Goal: Information Seeking & Learning: Find specific fact

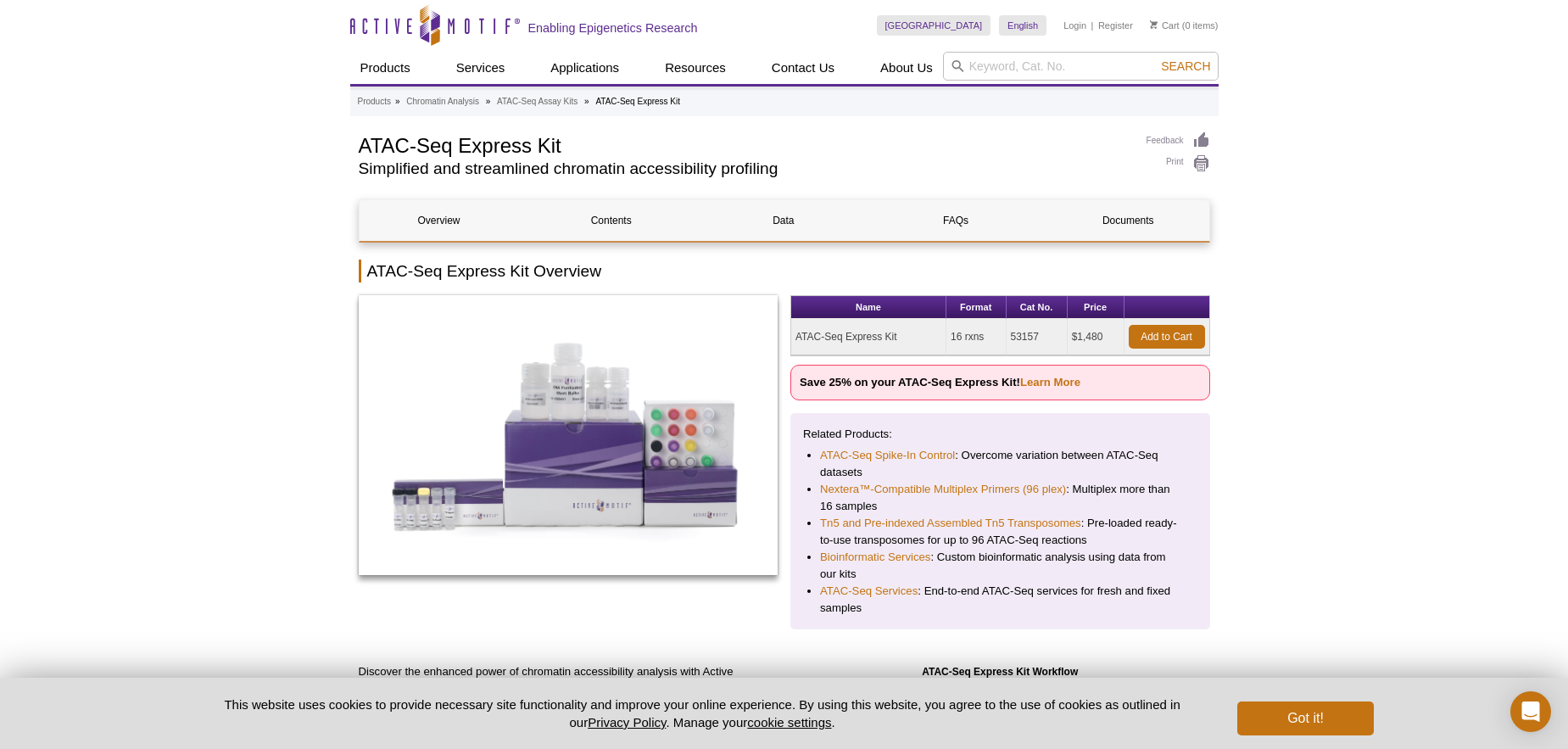
drag, startPoint x: 887, startPoint y: 458, endPoint x: 1155, endPoint y: 1, distance: 529.8
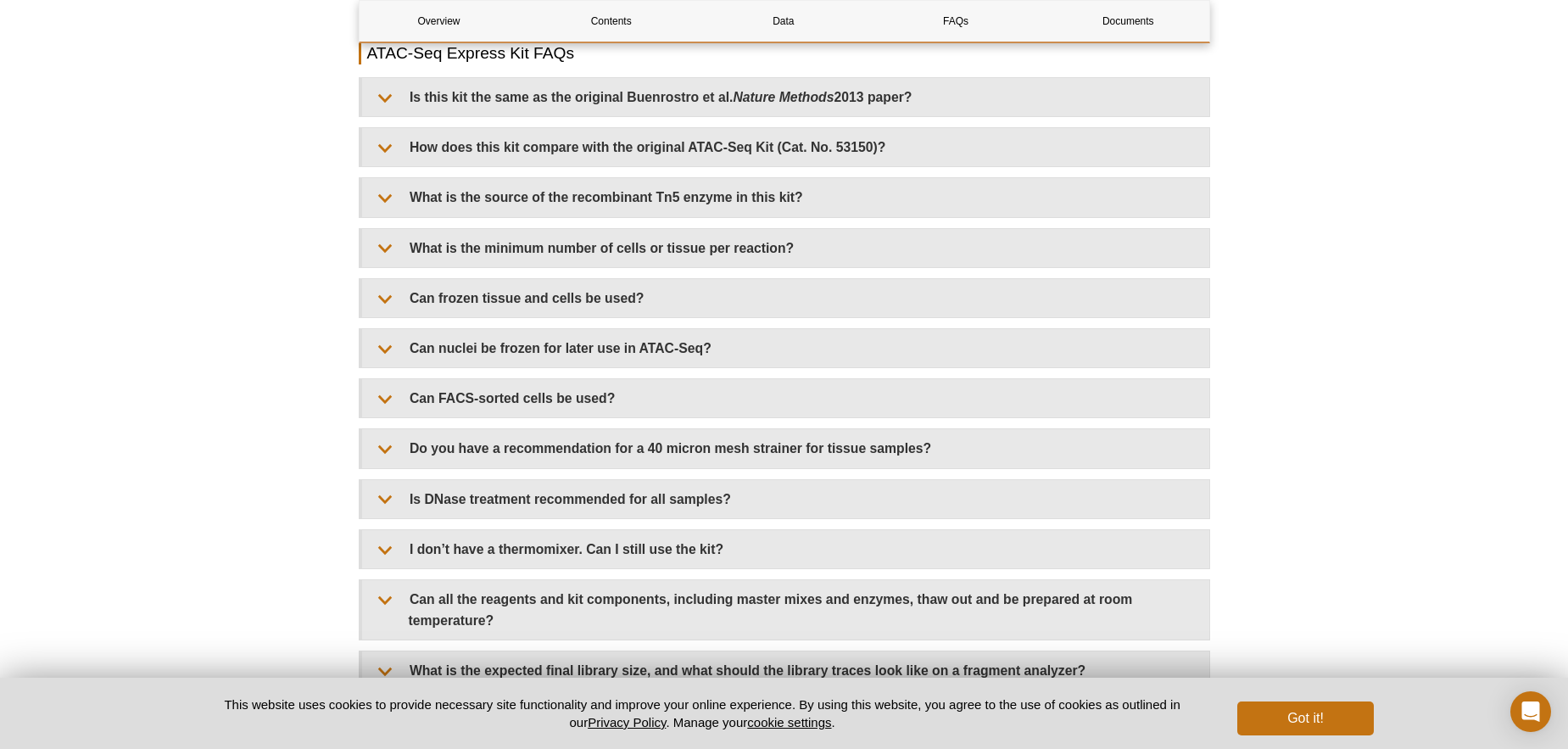
scroll to position [4044, 0]
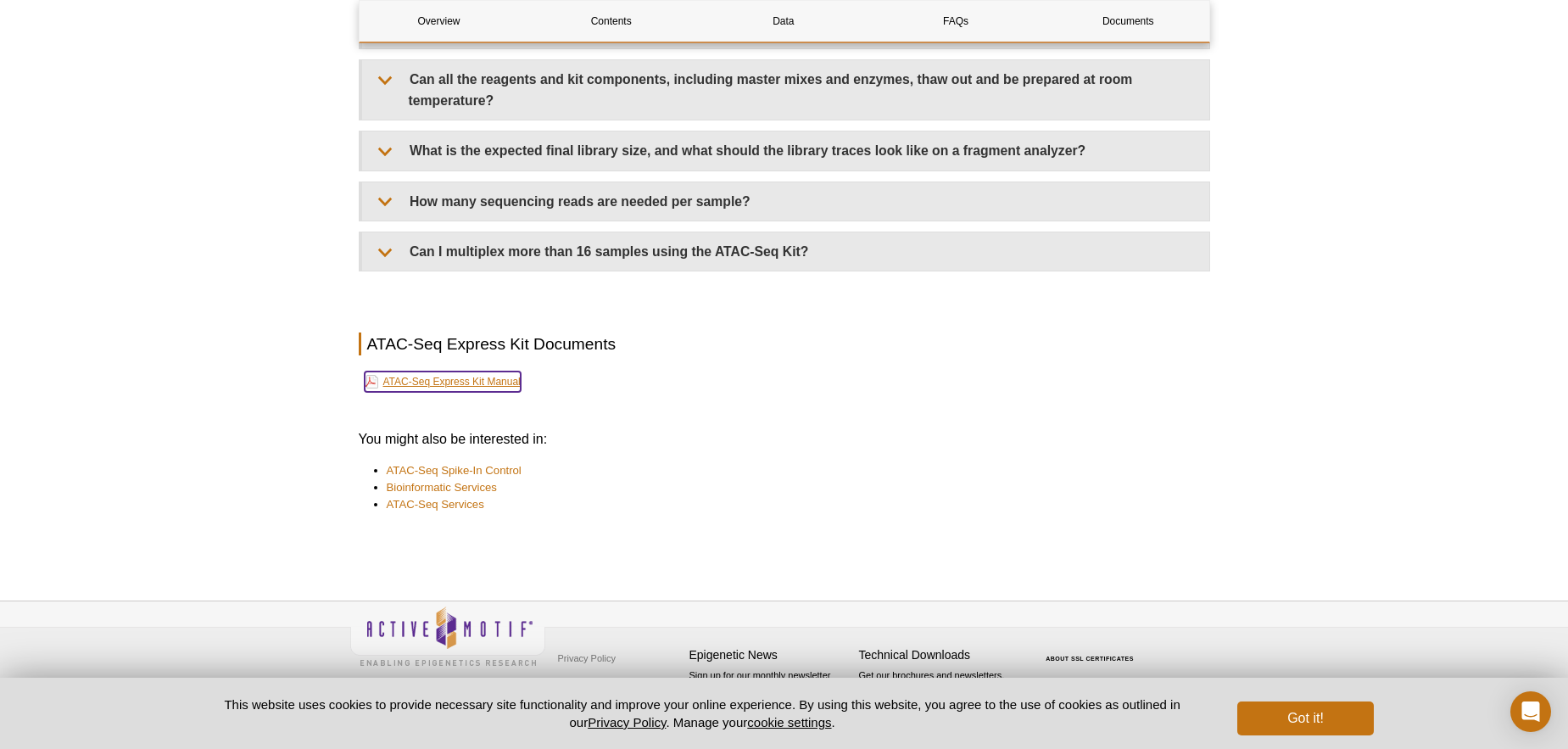
click at [421, 382] on link "ATAC-Seq Express Kit Manual" at bounding box center [443, 382] width 156 height 21
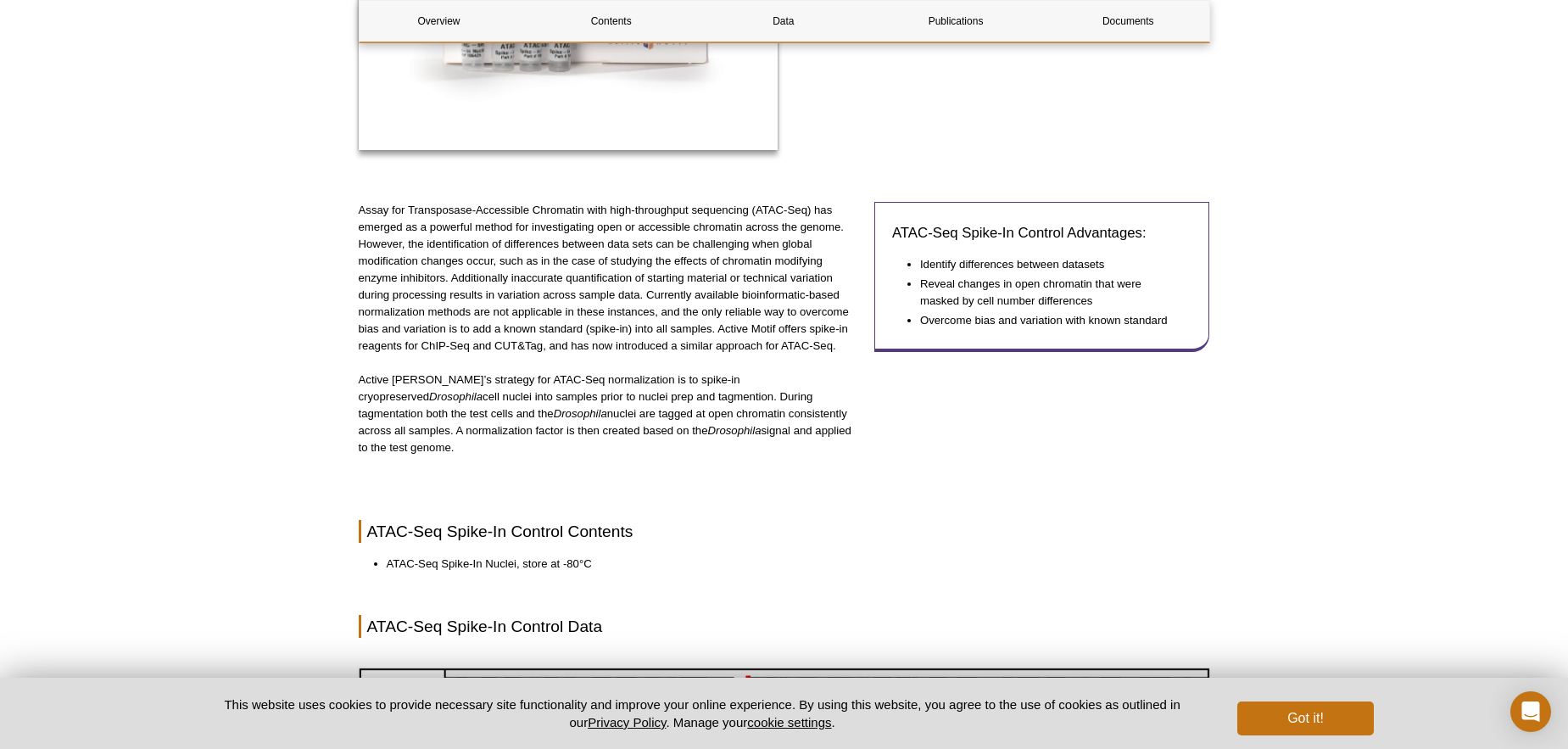
scroll to position [439, 0]
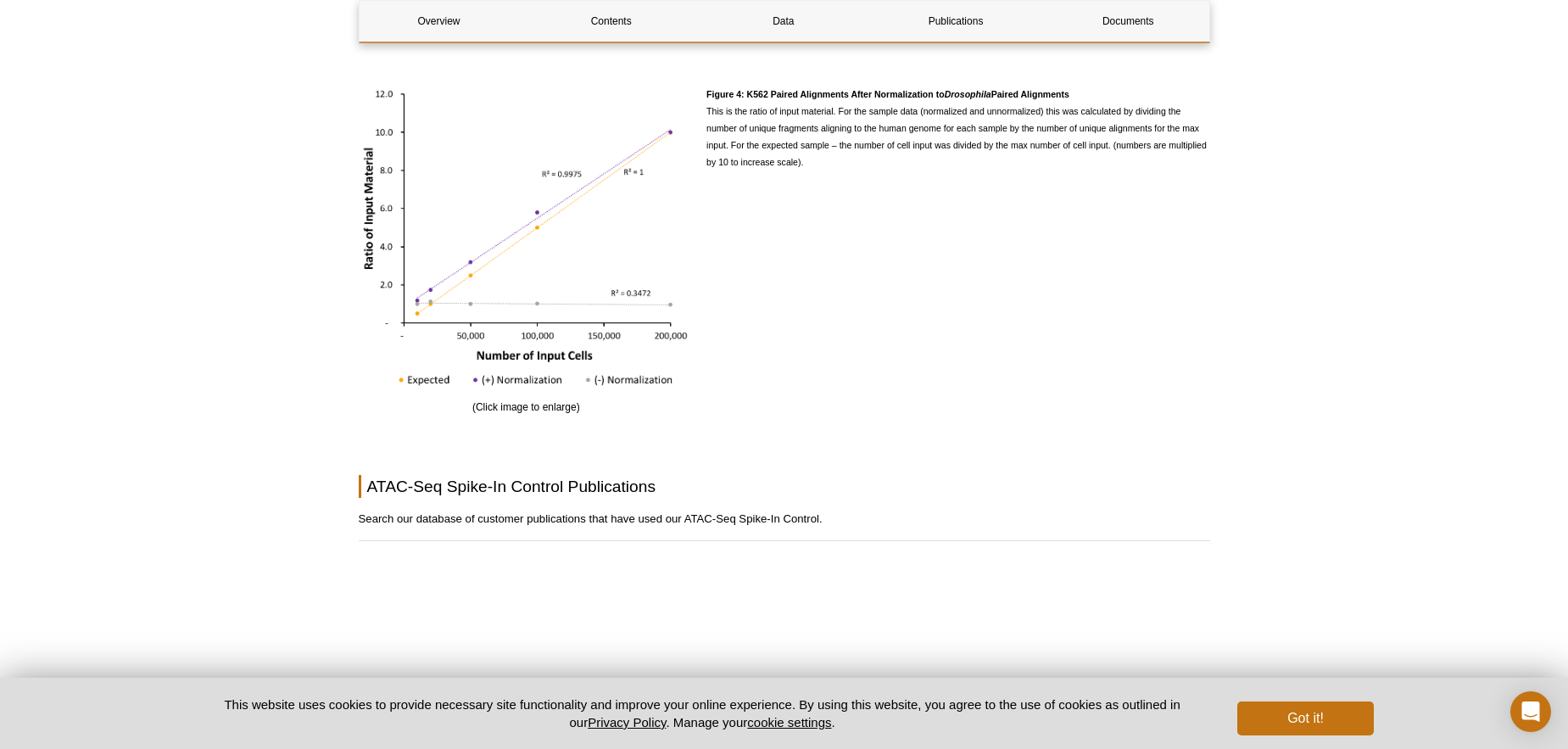
scroll to position [3137, 0]
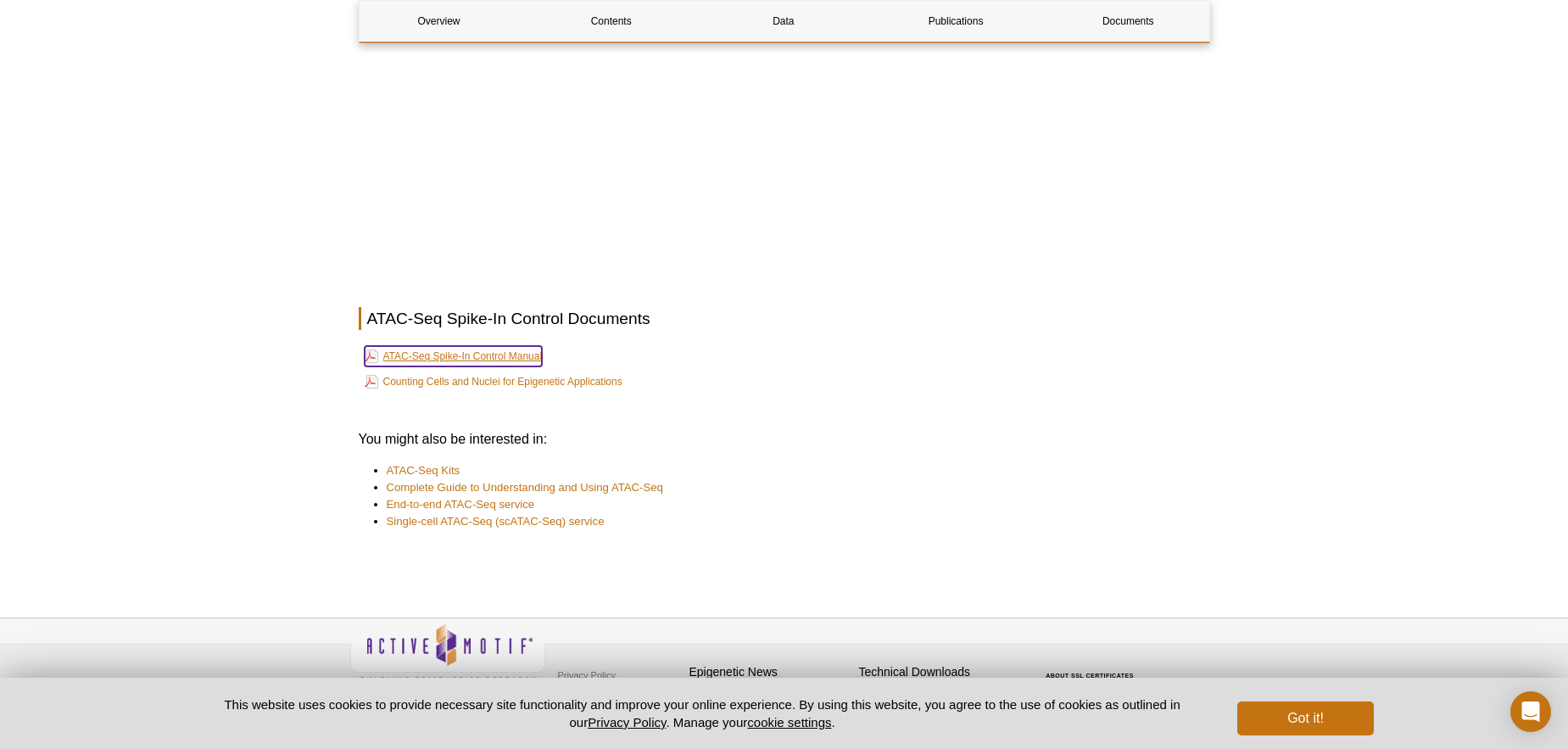
click at [462, 346] on link "ATAC-Seq Spike-In Control Manual" at bounding box center [454, 356] width 178 height 21
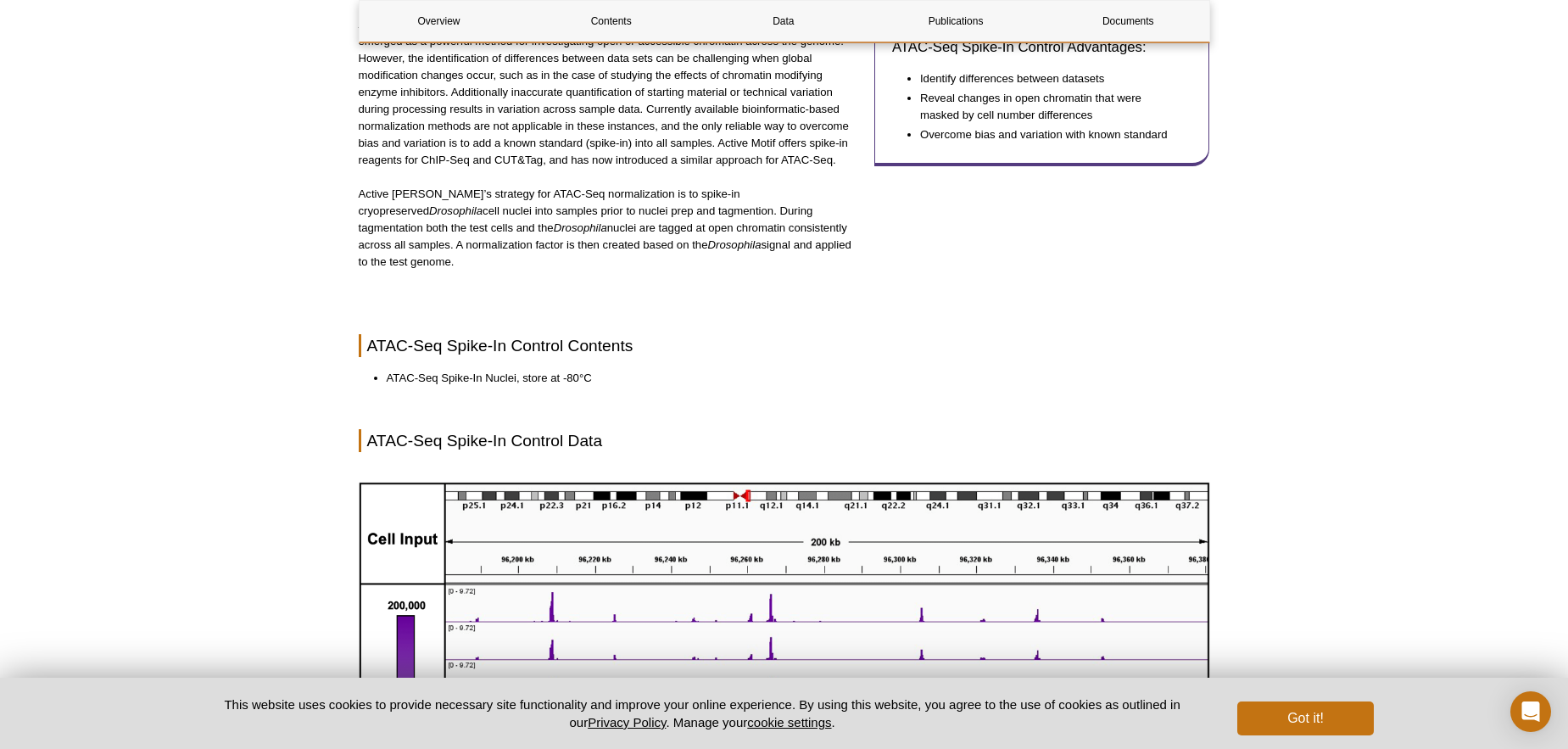
scroll to position [0, 0]
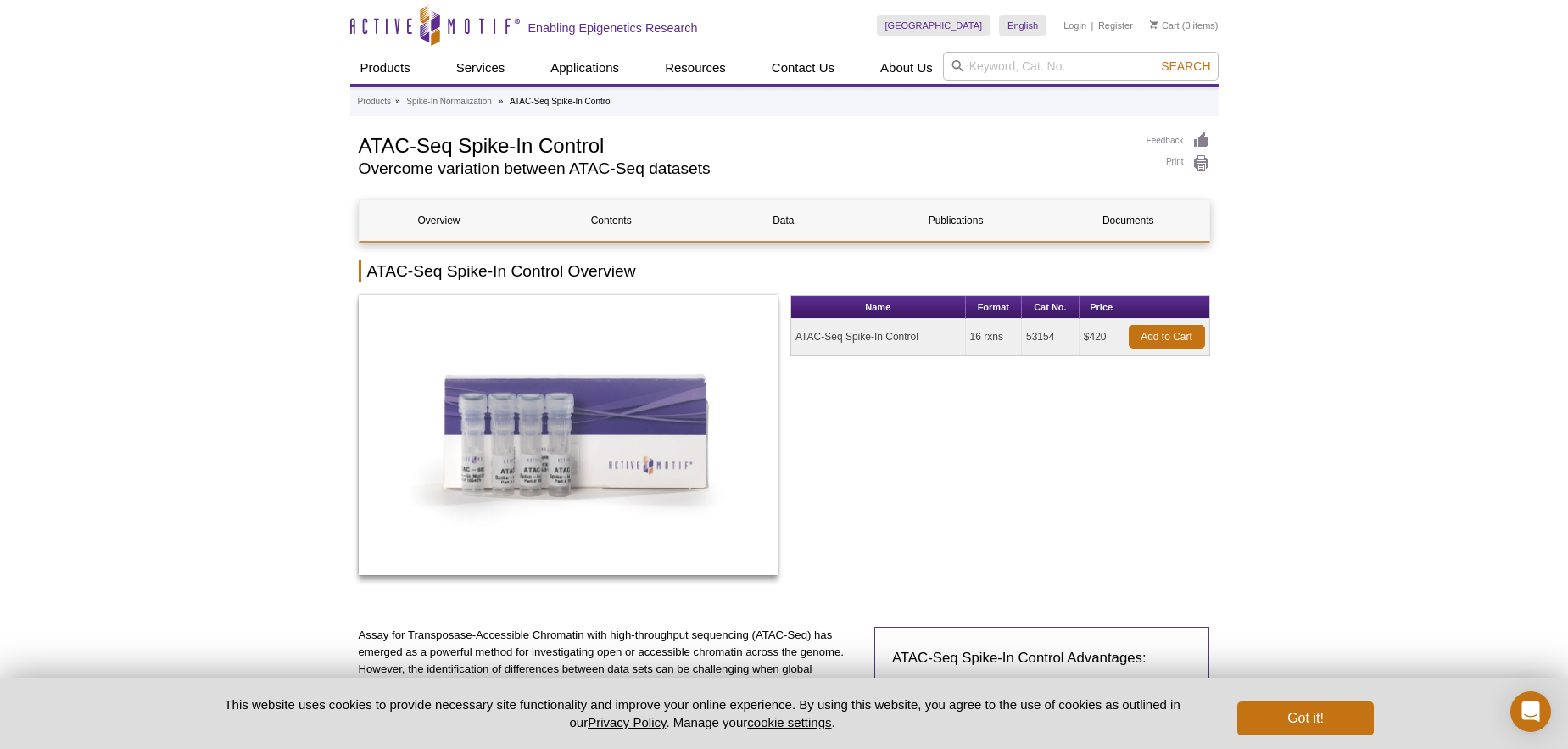
drag, startPoint x: 795, startPoint y: 337, endPoint x: 924, endPoint y: 336, distance: 129.0
click at [924, 336] on td "ATAC-Seq Spike-In Control" at bounding box center [878, 337] width 175 height 36
copy td "ATAC-Seq Spike-In Control"
click at [1027, 340] on td "53154" at bounding box center [1050, 337] width 58 height 36
drag, startPoint x: 1027, startPoint y: 337, endPoint x: 1055, endPoint y: 337, distance: 28.0
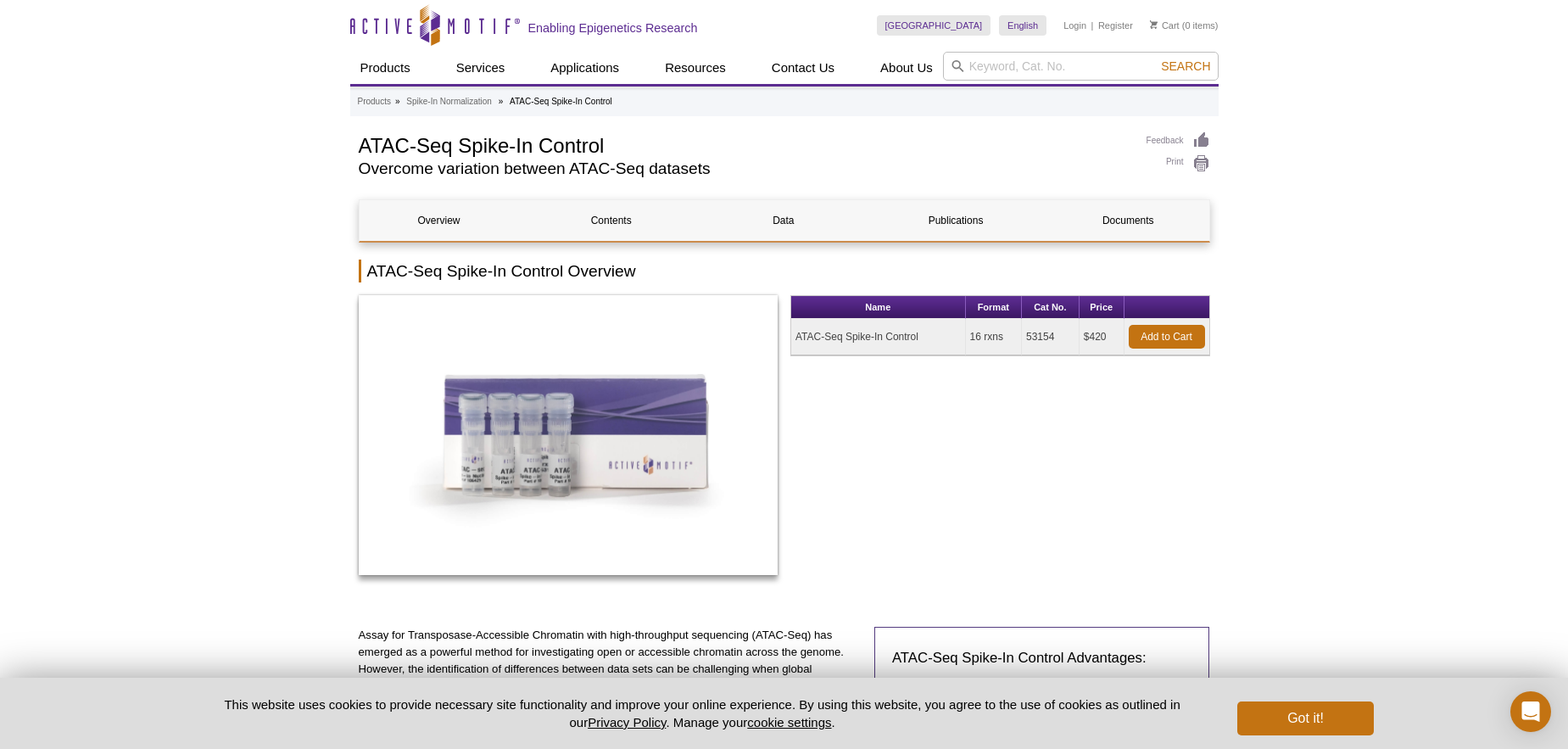
click at [1055, 337] on td "53154" at bounding box center [1050, 337] width 58 height 36
copy td "53154"
drag, startPoint x: 924, startPoint y: 335, endPoint x: 794, endPoint y: 337, distance: 130.0
click at [794, 337] on td "ATAC-Seq Spike-In Control" at bounding box center [878, 337] width 175 height 36
copy td "ATAC-Seq Spike-In Control"
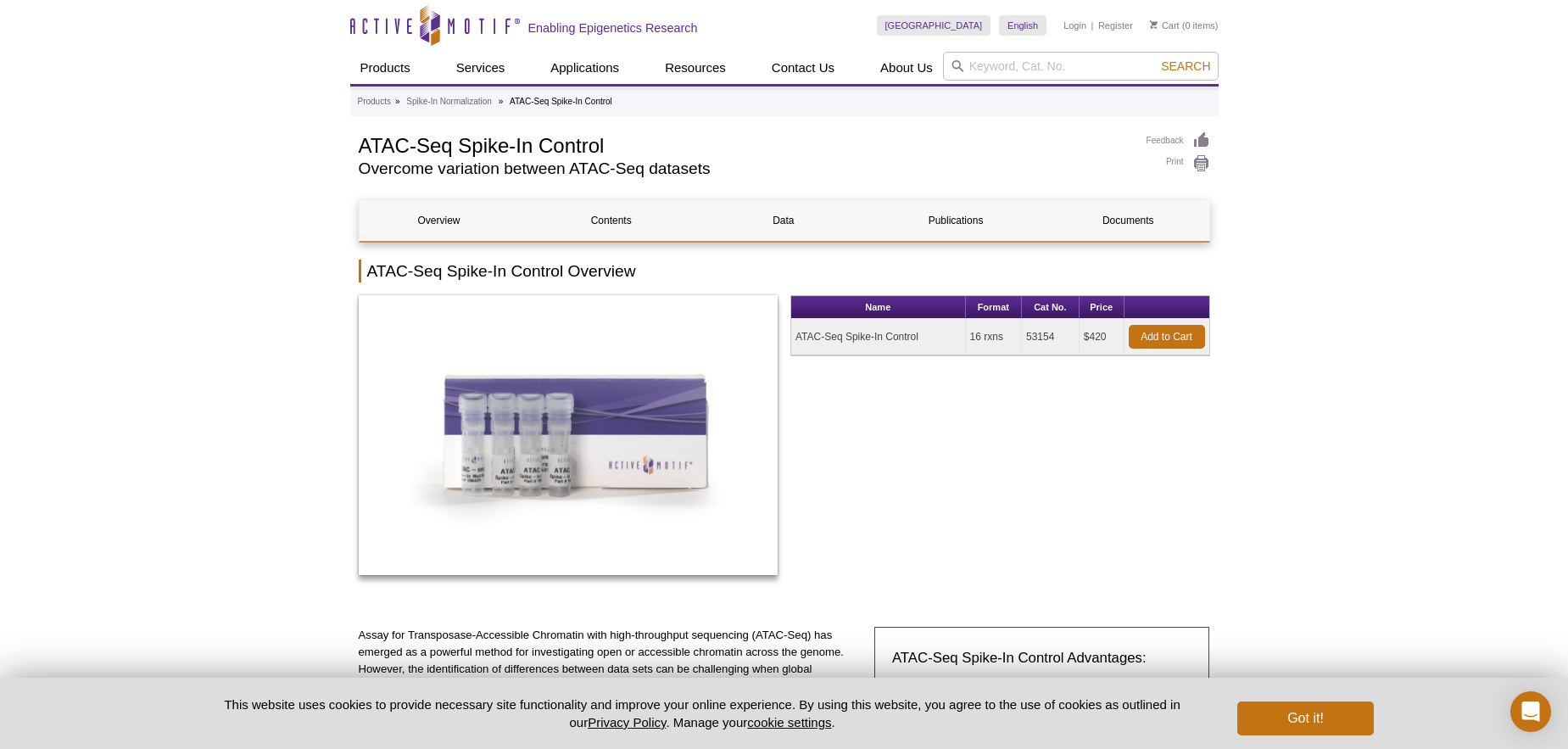
drag, startPoint x: 1056, startPoint y: 338, endPoint x: 1025, endPoint y: 345, distance: 31.8
click at [1025, 345] on td "53154" at bounding box center [1050, 337] width 58 height 36
copy td "53154"
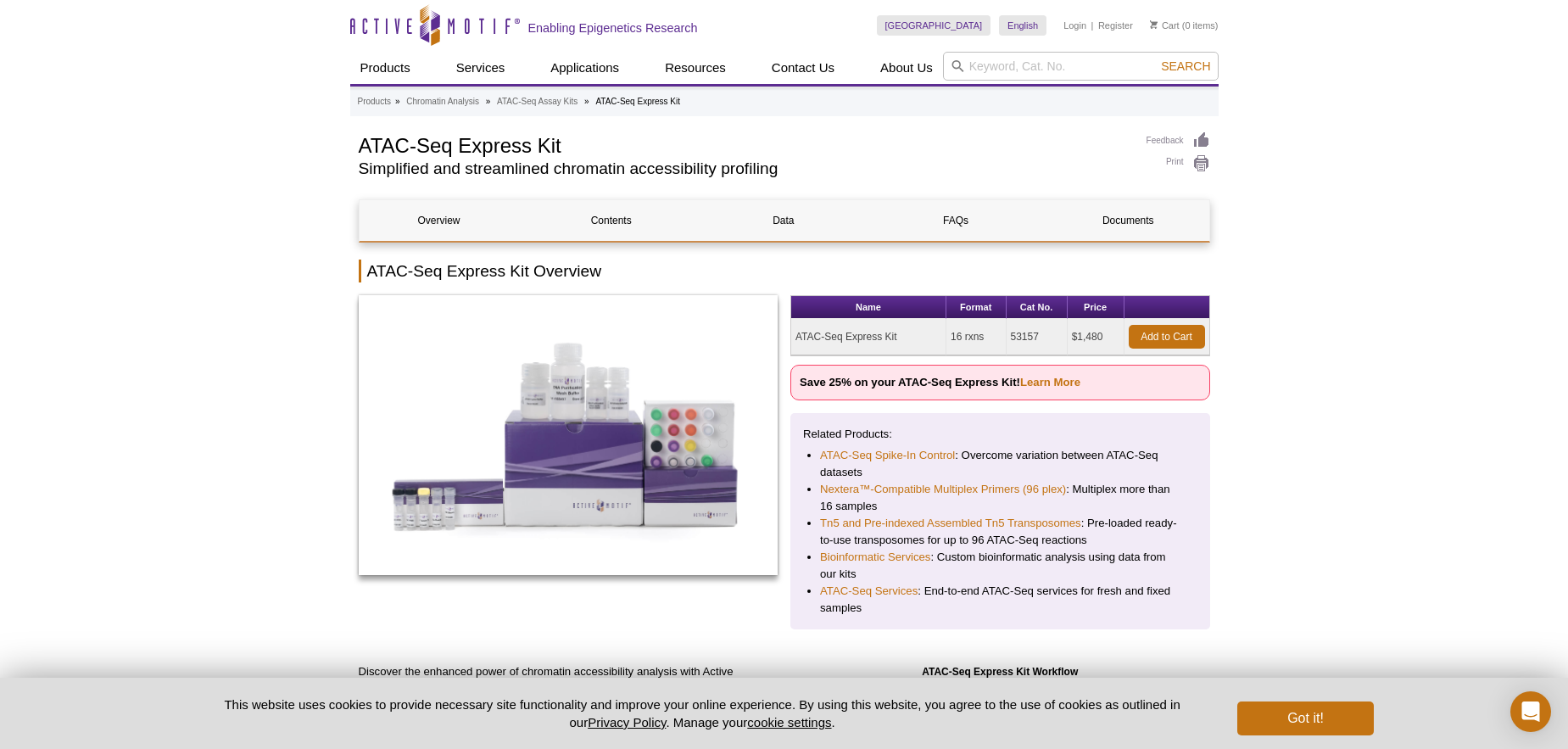
drag, startPoint x: 1010, startPoint y: 335, endPoint x: 1050, endPoint y: 341, distance: 40.4
click at [1050, 341] on td "53157" at bounding box center [1037, 337] width 61 height 36
copy td "53157"
click at [1047, 383] on link "Learn More" at bounding box center [1050, 382] width 61 height 13
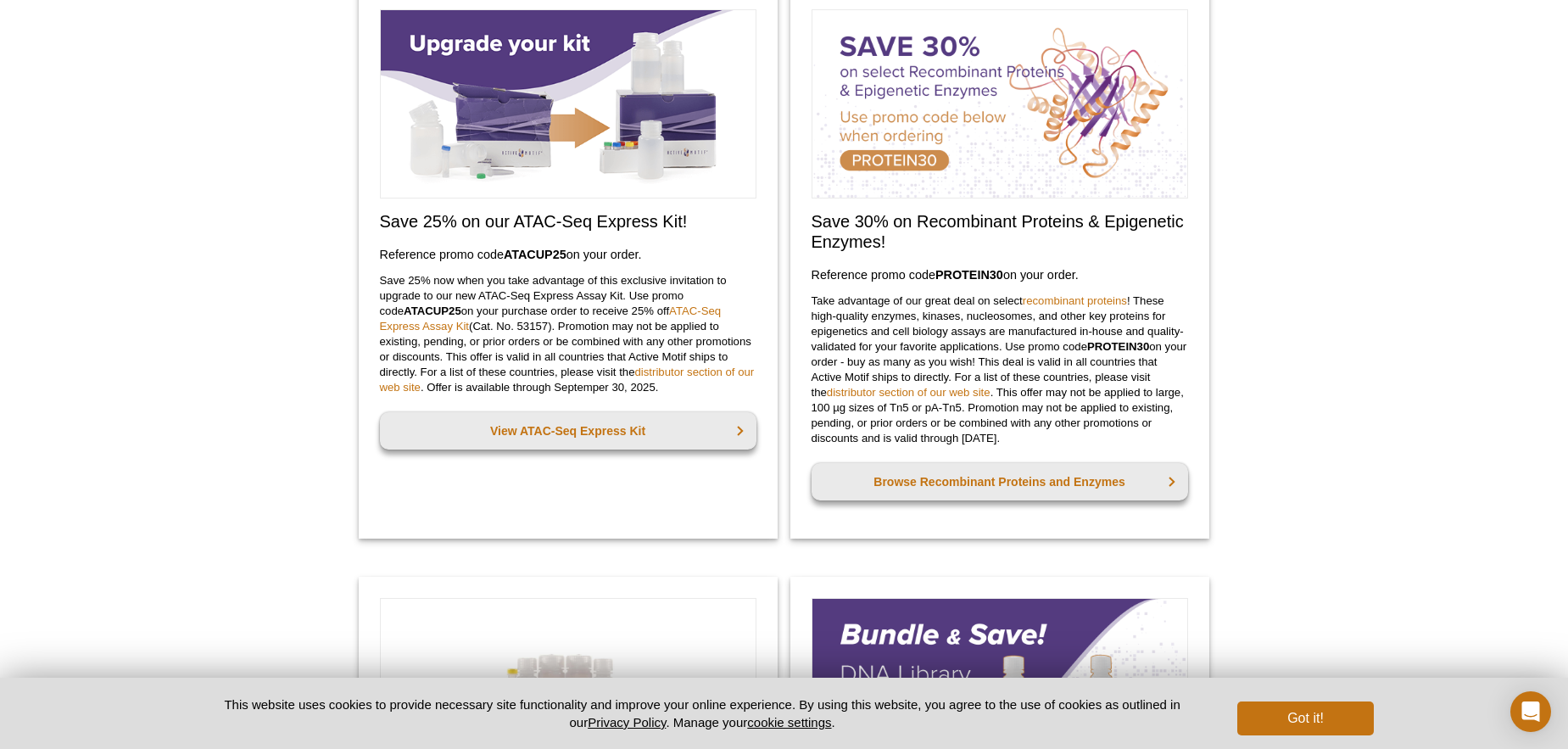
scroll to position [135, 0]
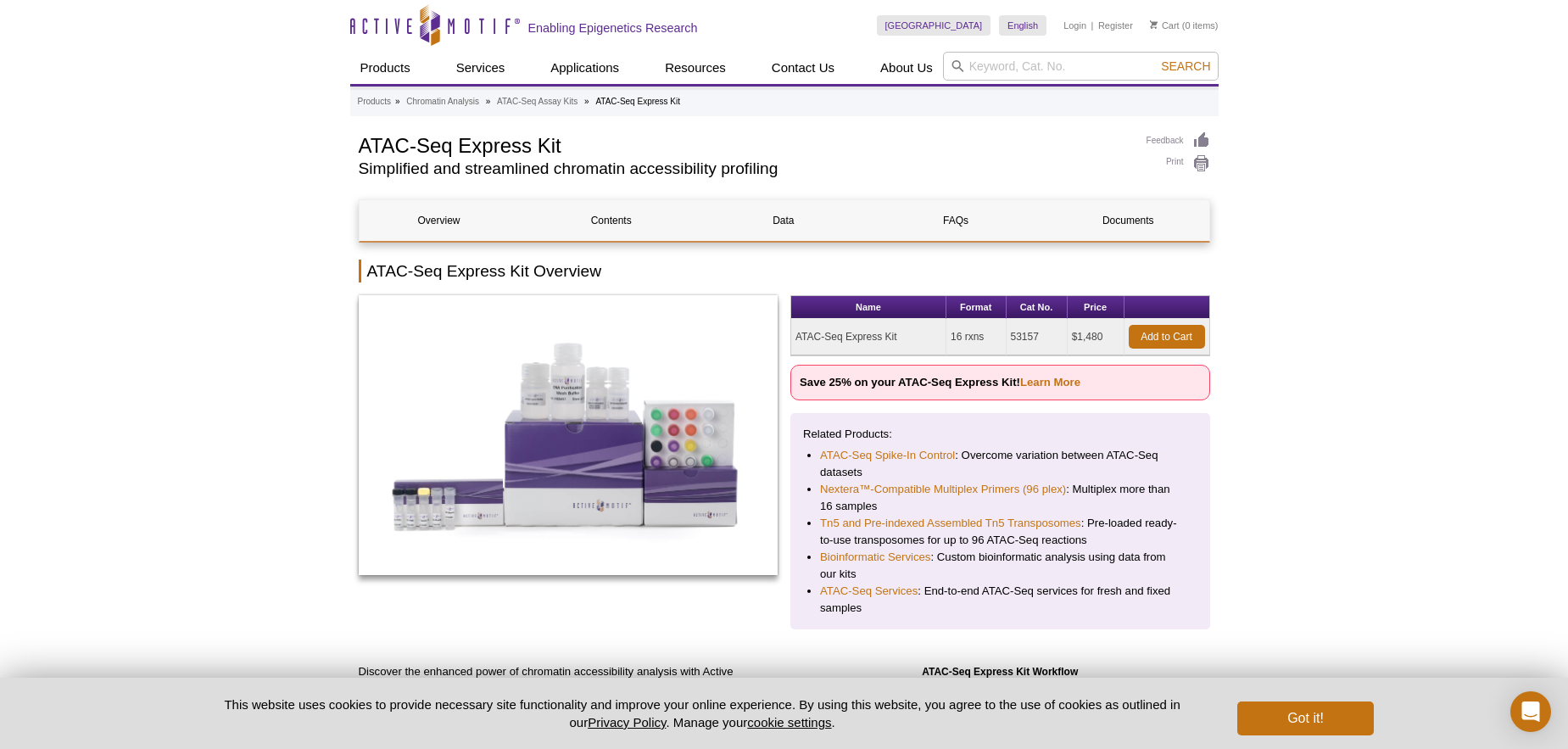
drag, startPoint x: 895, startPoint y: 336, endPoint x: 822, endPoint y: 324, distance: 74.0
click at [822, 324] on td "ATAC-Seq Express Kit" at bounding box center [869, 337] width 156 height 36
click at [897, 334] on td "ATAC-Seq Express Kit" at bounding box center [869, 337] width 156 height 36
drag, startPoint x: 898, startPoint y: 337, endPoint x: 796, endPoint y: 341, distance: 102.1
click at [796, 341] on td "ATAC-Seq Express Kit" at bounding box center [869, 337] width 156 height 36
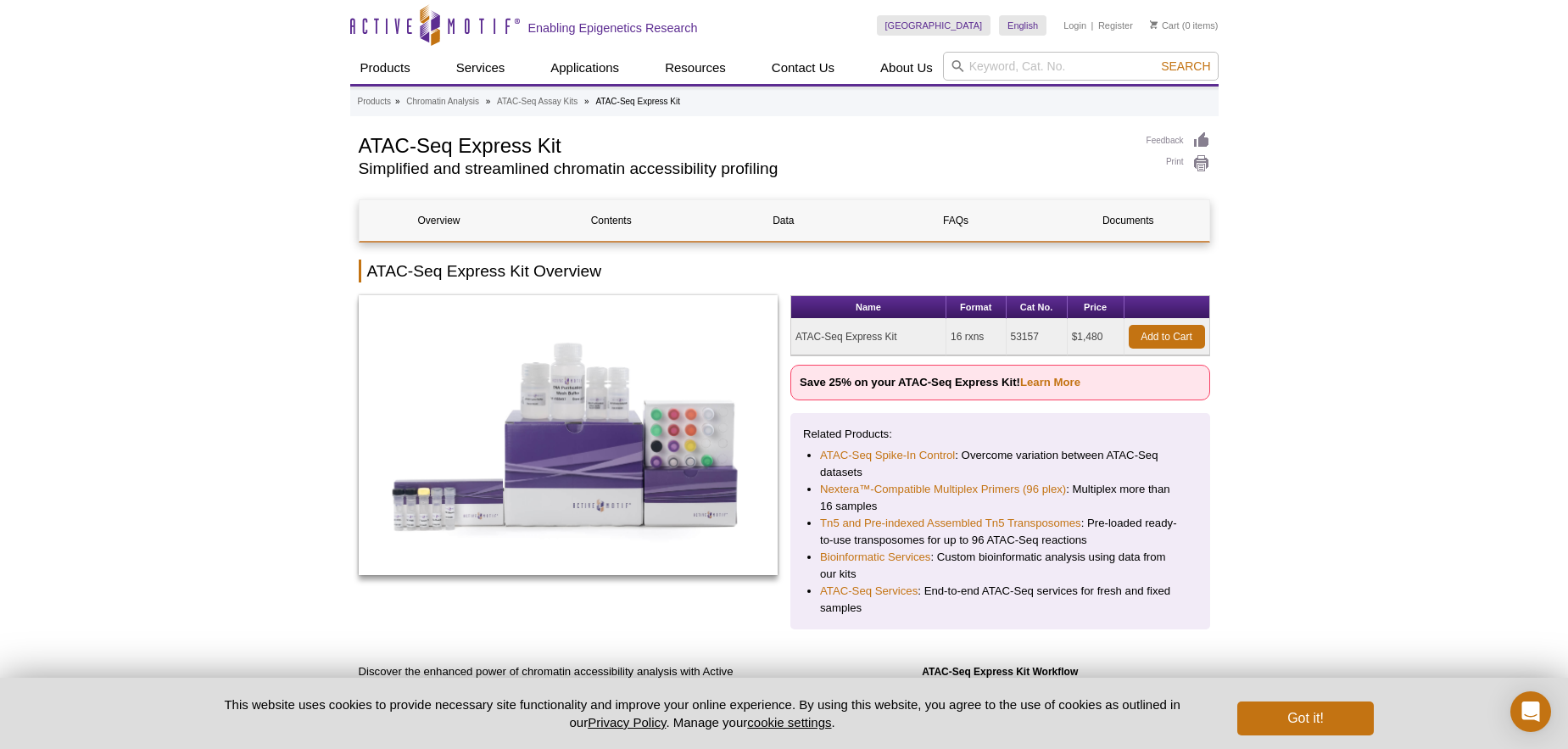
copy td "ATAC-Seq Express Kit"
drag, startPoint x: 1037, startPoint y: 334, endPoint x: 1010, endPoint y: 336, distance: 27.1
click at [1010, 336] on td "53157" at bounding box center [1037, 337] width 61 height 36
copy td "53157"
drag, startPoint x: 897, startPoint y: 335, endPoint x: 793, endPoint y: 336, distance: 104.0
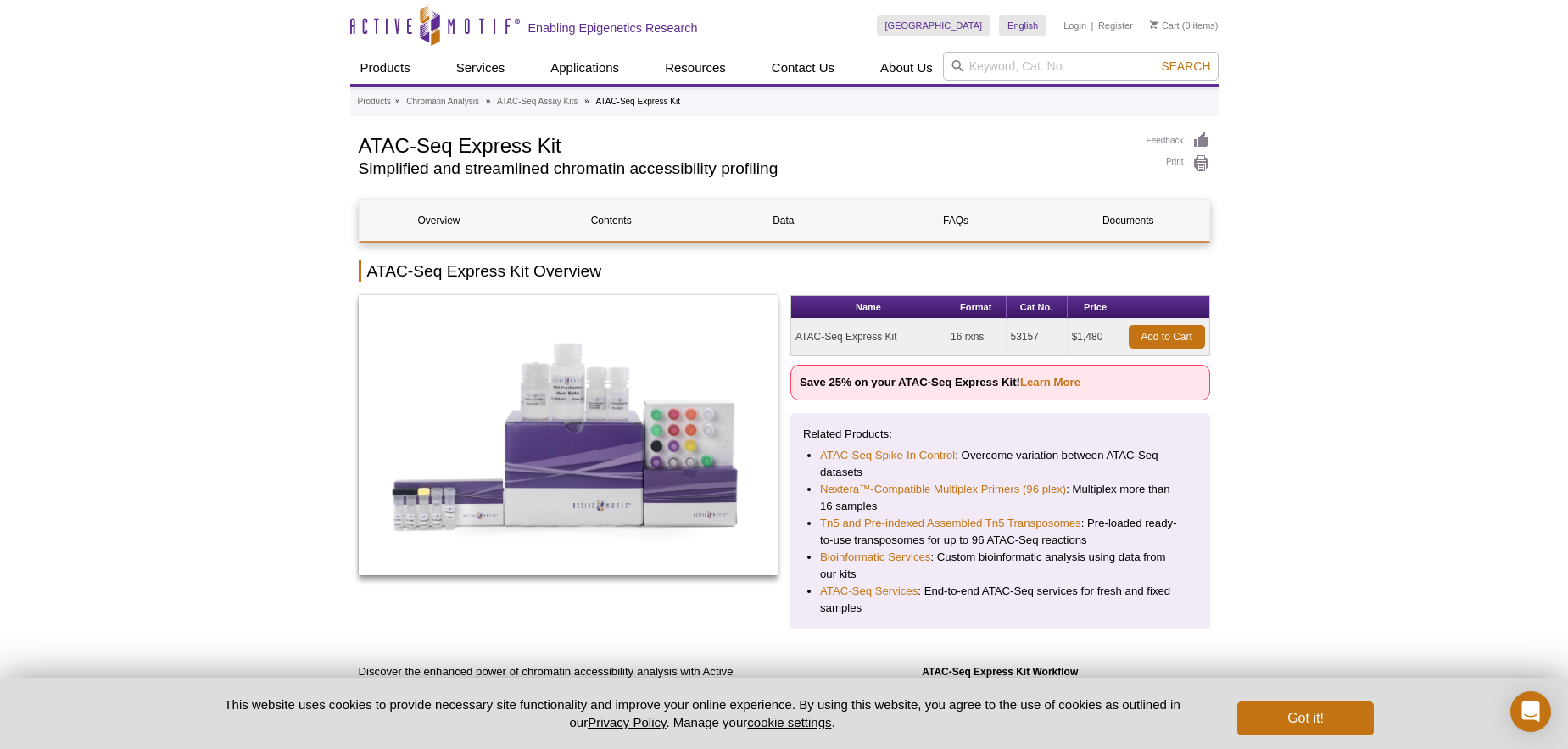
click at [793, 336] on td "ATAC-Seq Express Kit" at bounding box center [869, 337] width 156 height 36
copy td "ATAC-Seq Express Kit"
click at [1042, 382] on link "Learn More" at bounding box center [1050, 382] width 61 height 13
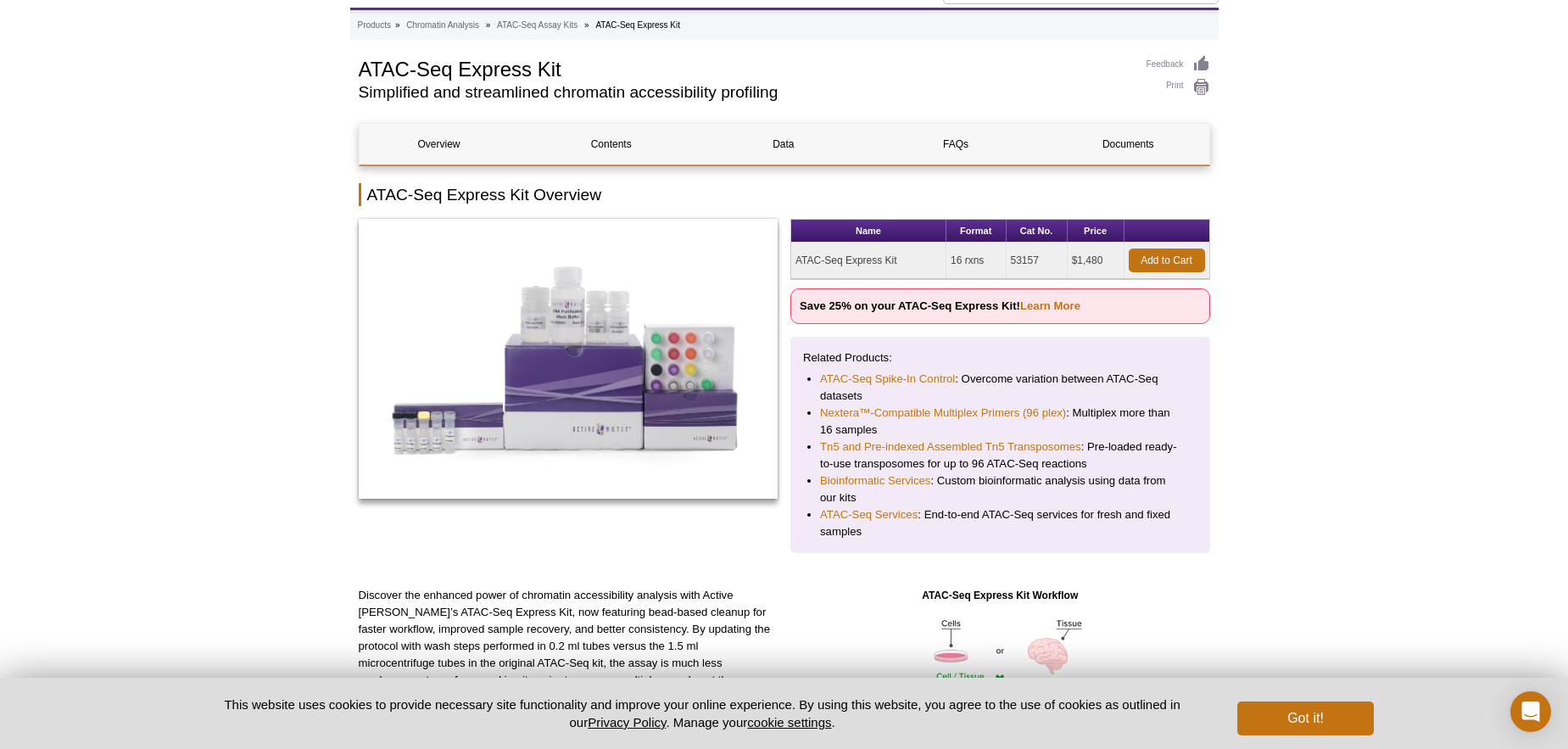
scroll to position [81, 0]
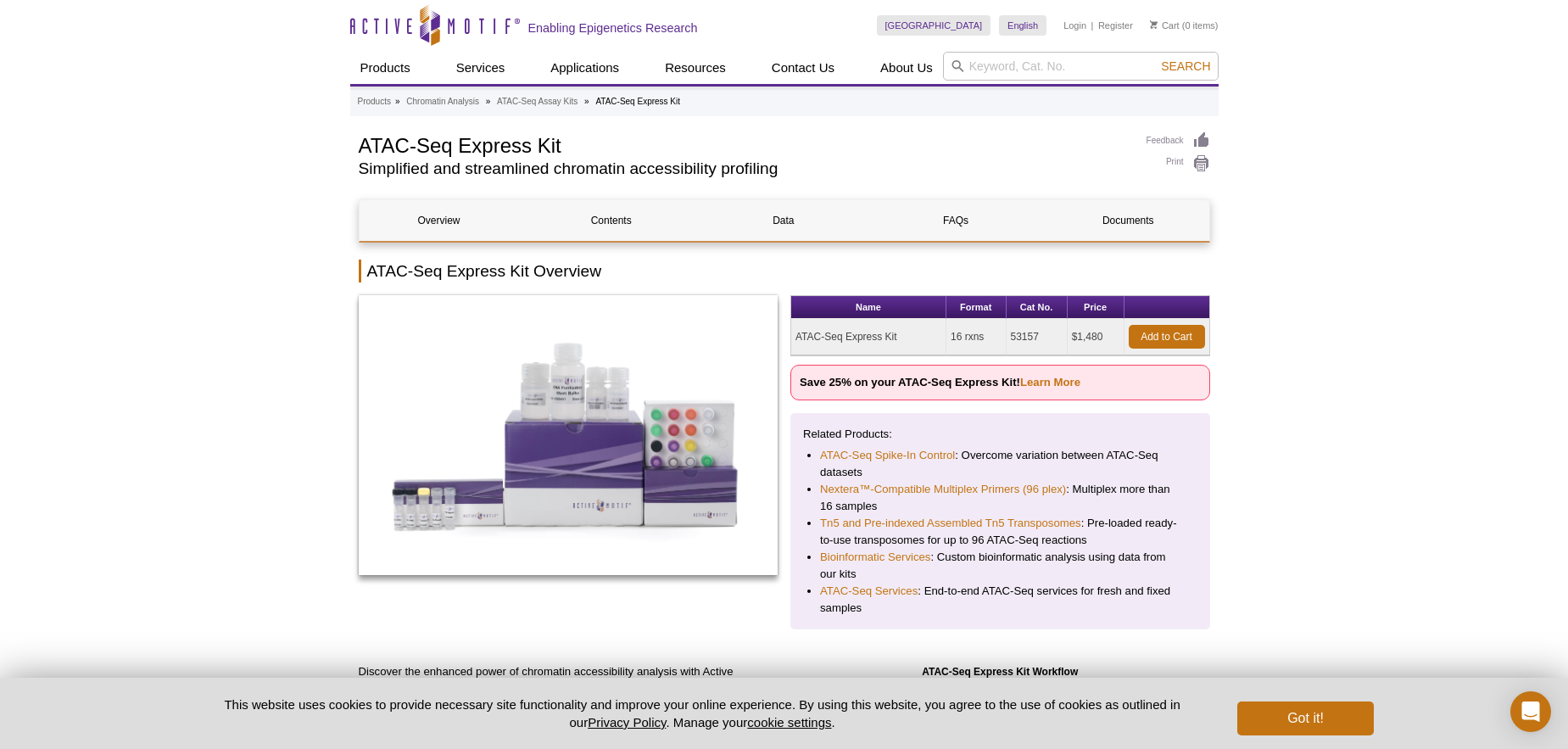
drag, startPoint x: 898, startPoint y: 337, endPoint x: 795, endPoint y: 333, distance: 103.1
click at [795, 333] on td "ATAC-Seq Express Kit" at bounding box center [869, 337] width 156 height 36
copy td "ATAC-Seq Express Kit"
drag, startPoint x: 1038, startPoint y: 336, endPoint x: 1009, endPoint y: 332, distance: 29.3
click at [1009, 332] on td "53157" at bounding box center [1037, 337] width 61 height 36
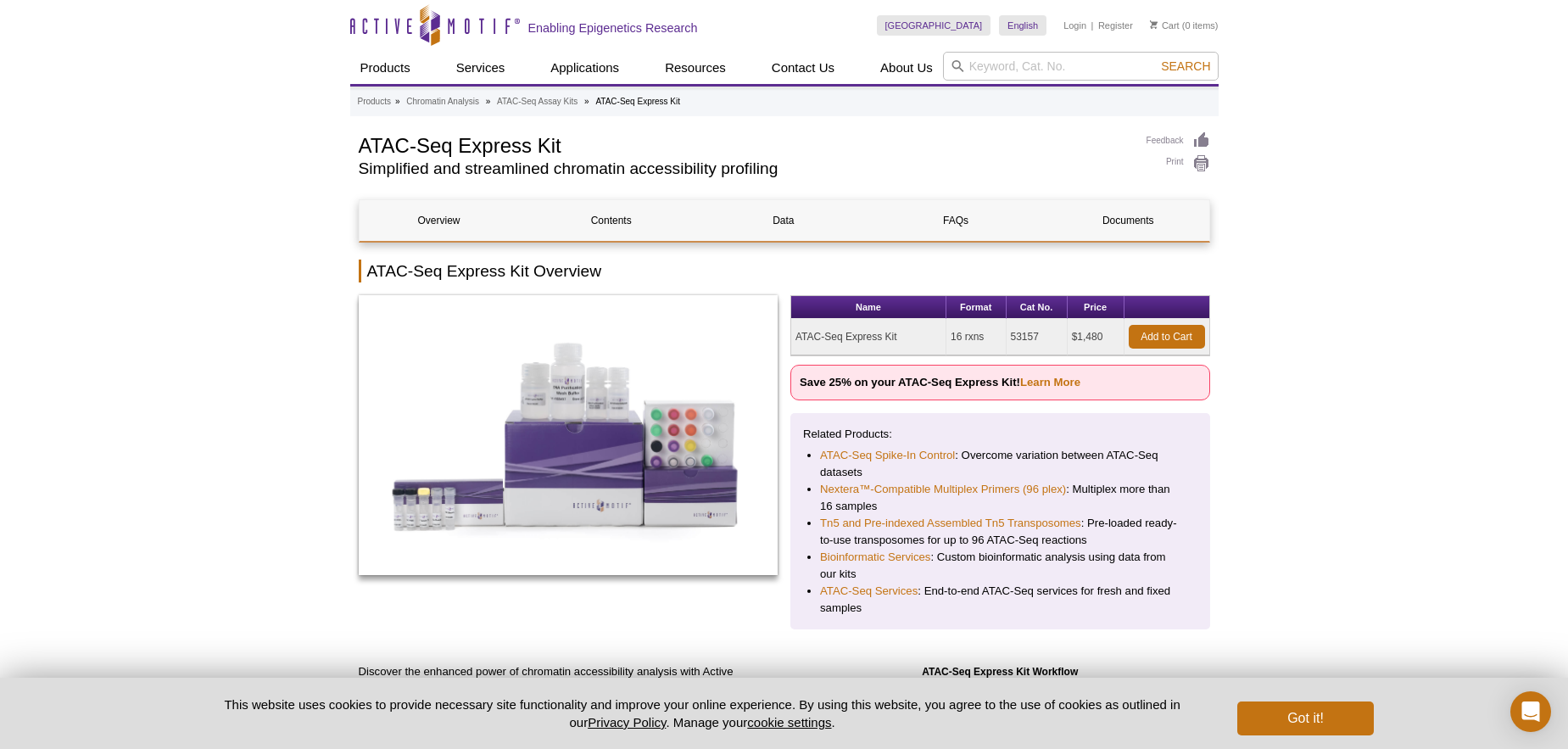
copy td "53157"
